Goal: Find specific page/section: Find specific page/section

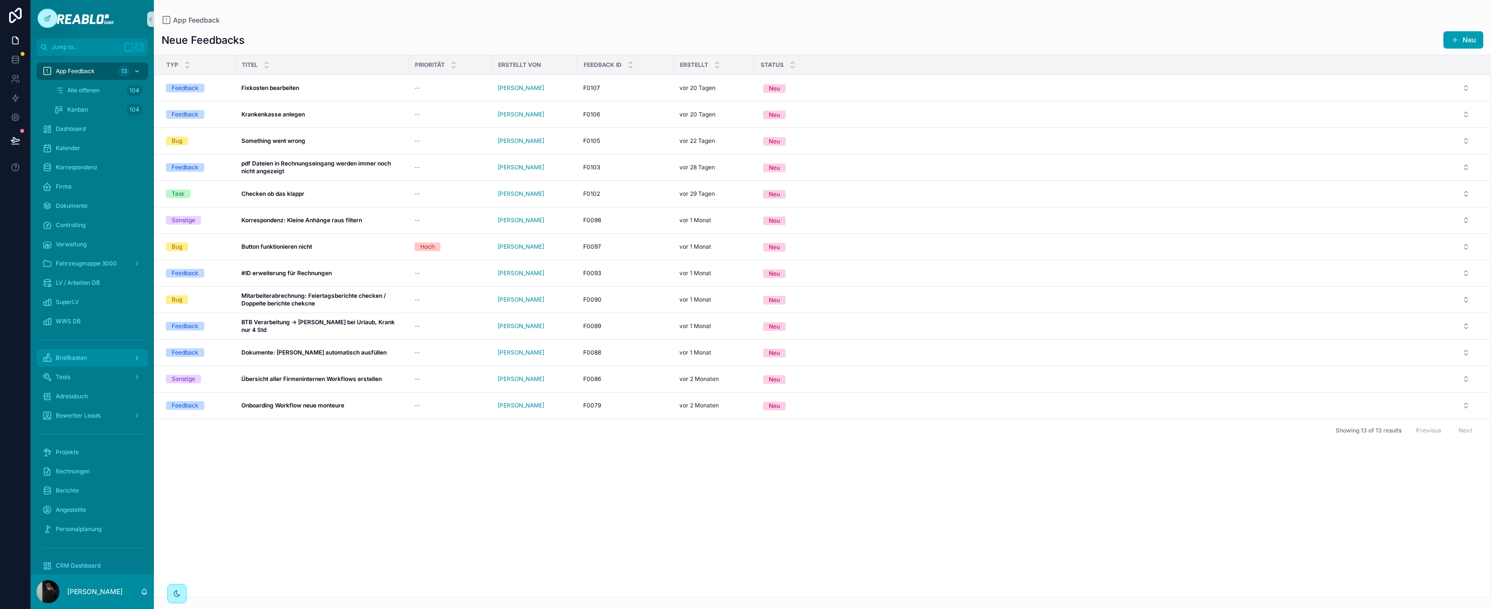
click at [94, 353] on div "Briefkasten" at bounding box center [92, 357] width 100 height 15
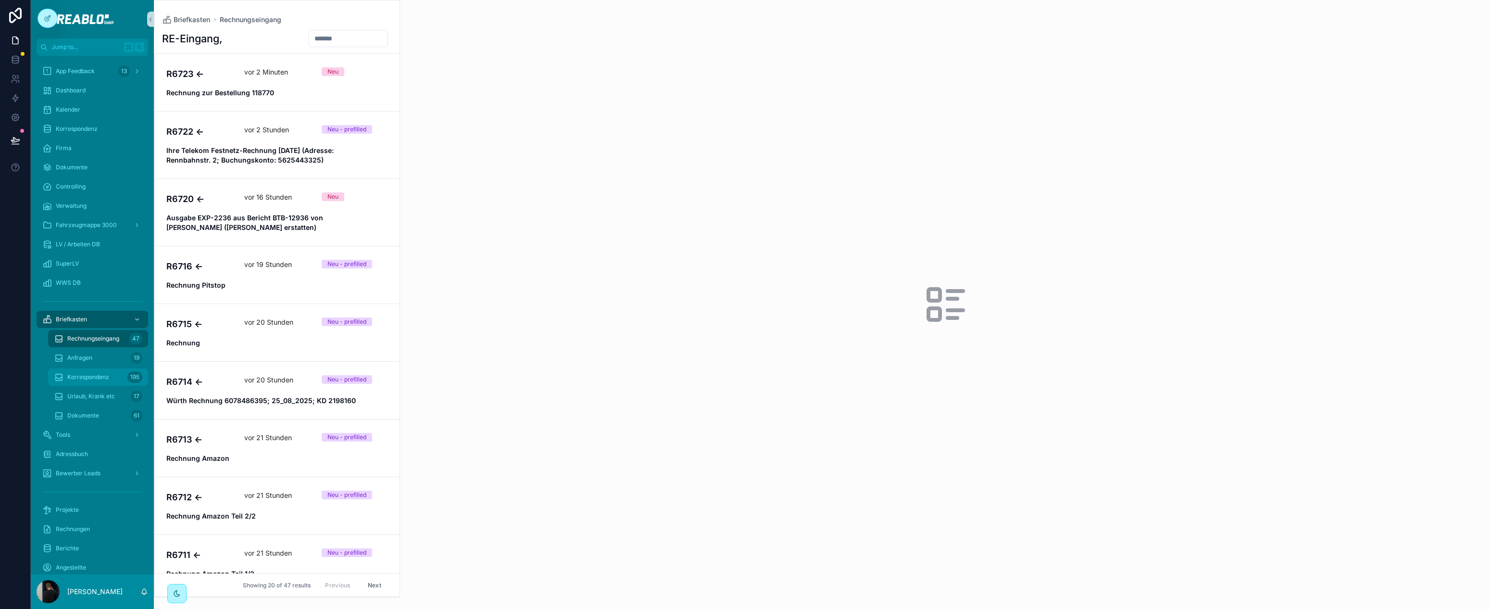
click at [102, 374] on span "Korrespondenz" at bounding box center [88, 377] width 42 height 8
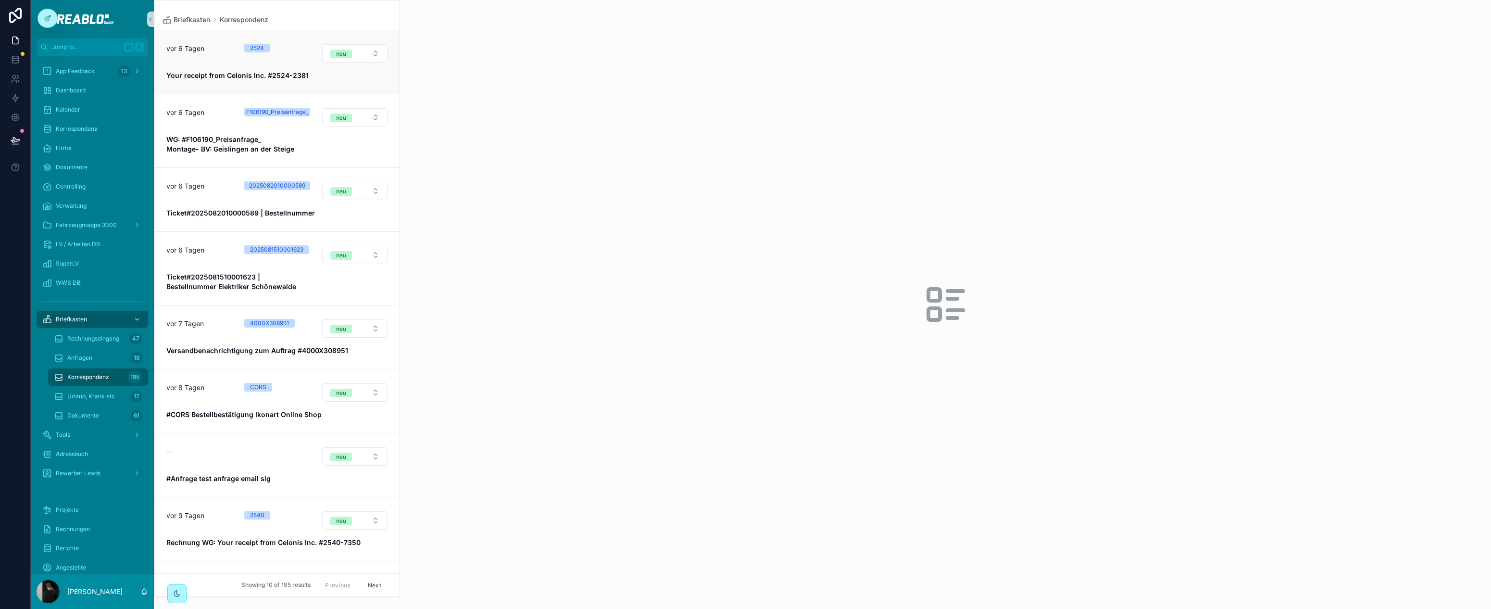
click at [206, 59] on div "vor 6 Tagen" at bounding box center [199, 53] width 66 height 19
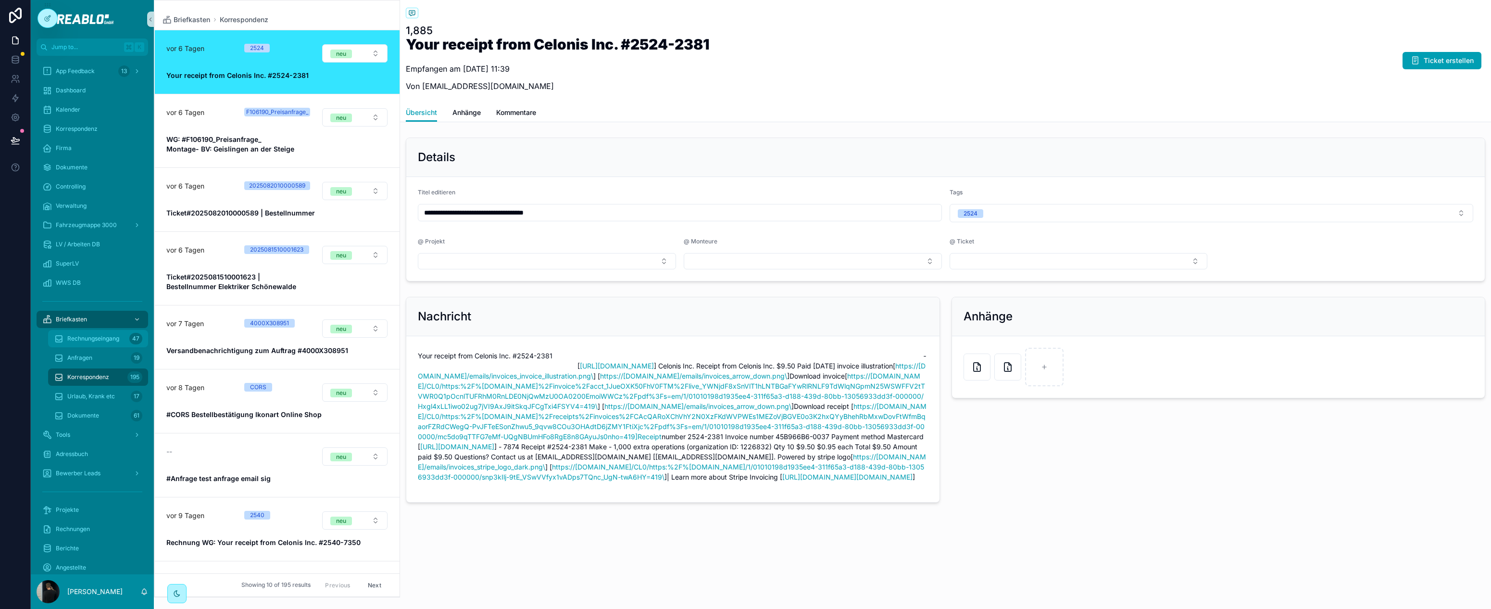
click at [90, 332] on div "Rechnungseingang 47" at bounding box center [98, 338] width 88 height 15
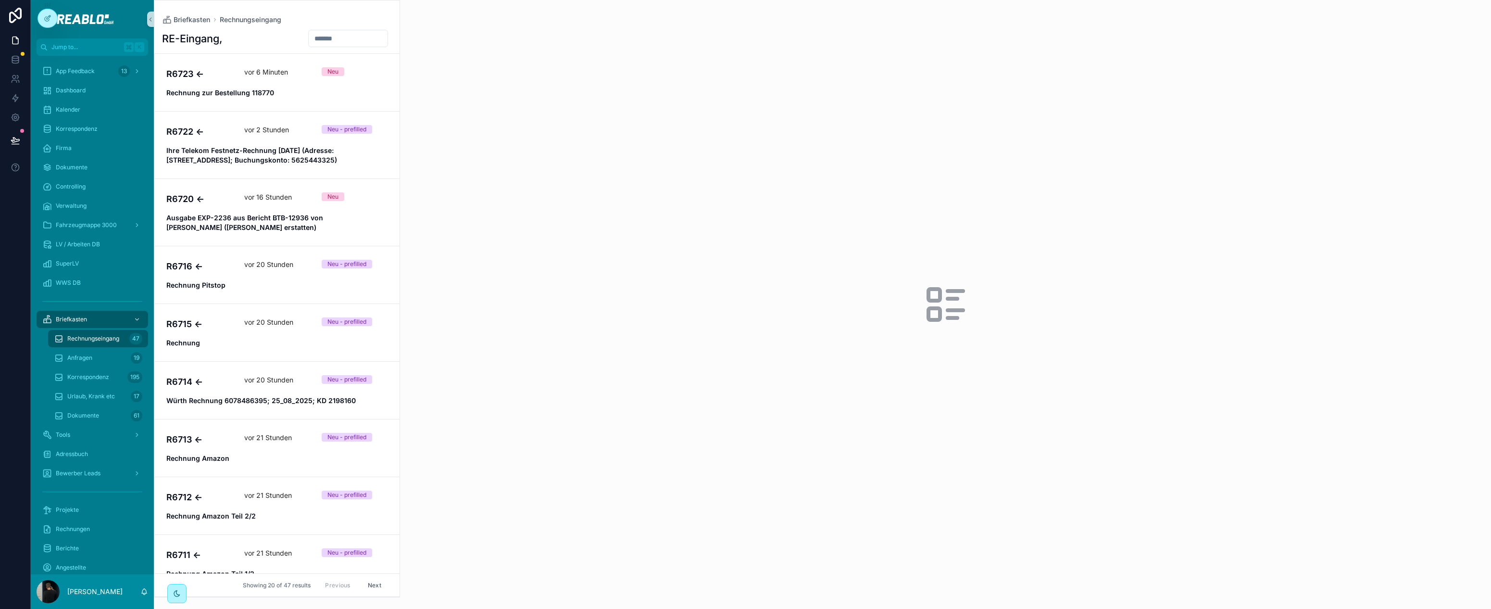
click at [324, 36] on input "scrollable content" at bounding box center [348, 38] width 79 height 13
type input "****"
